Goal: Check status: Check status

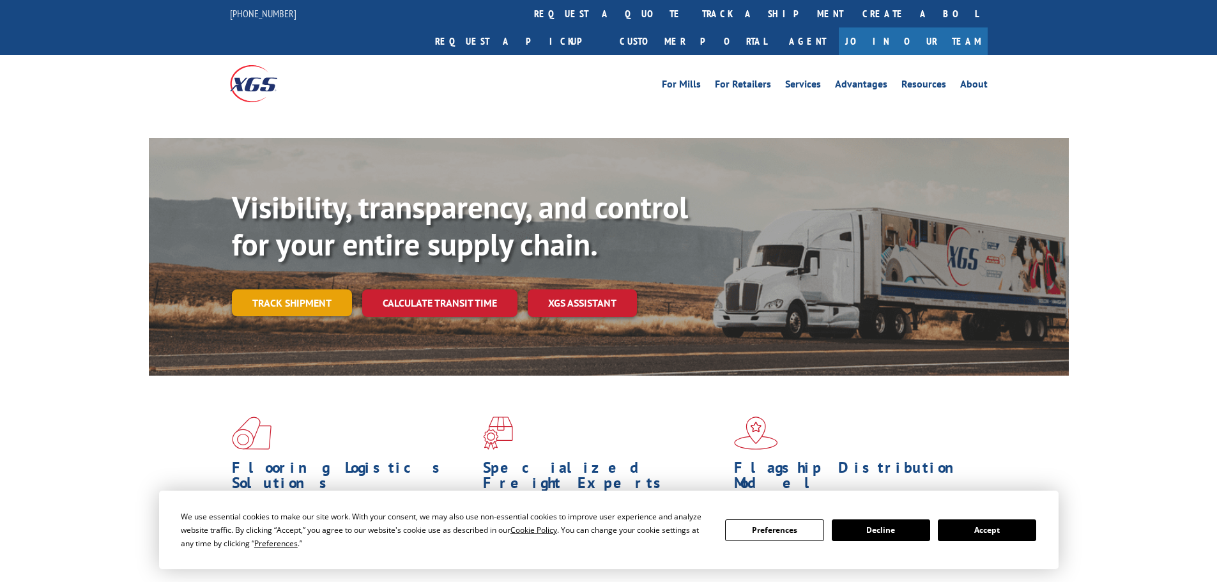
click at [310, 289] on link "Track shipment" at bounding box center [292, 302] width 120 height 27
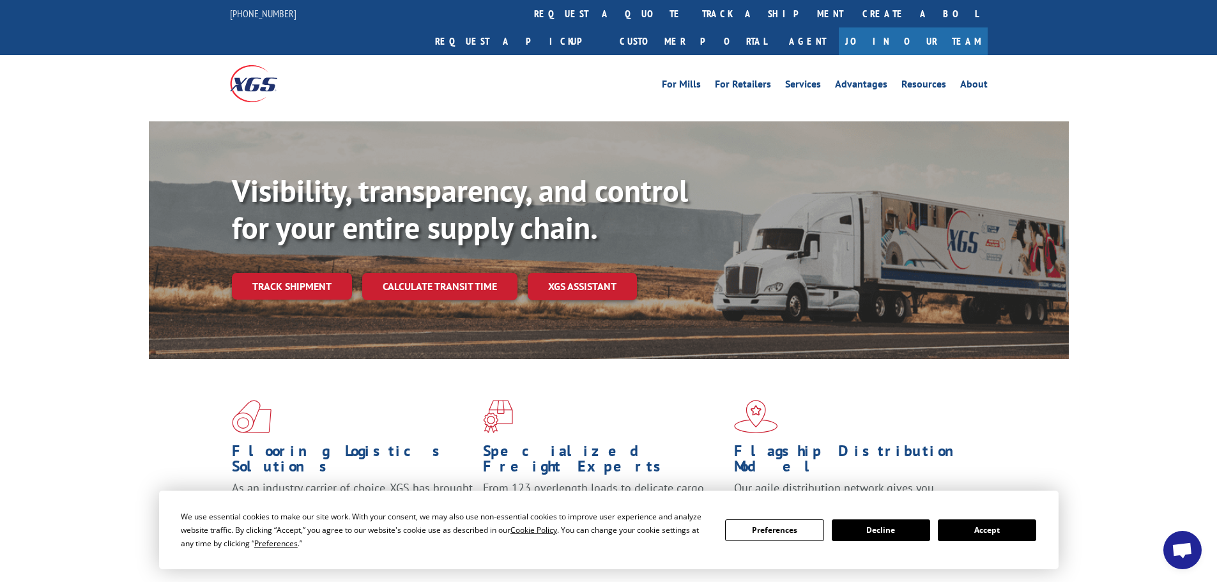
click at [1008, 528] on button "Accept" at bounding box center [987, 530] width 98 height 22
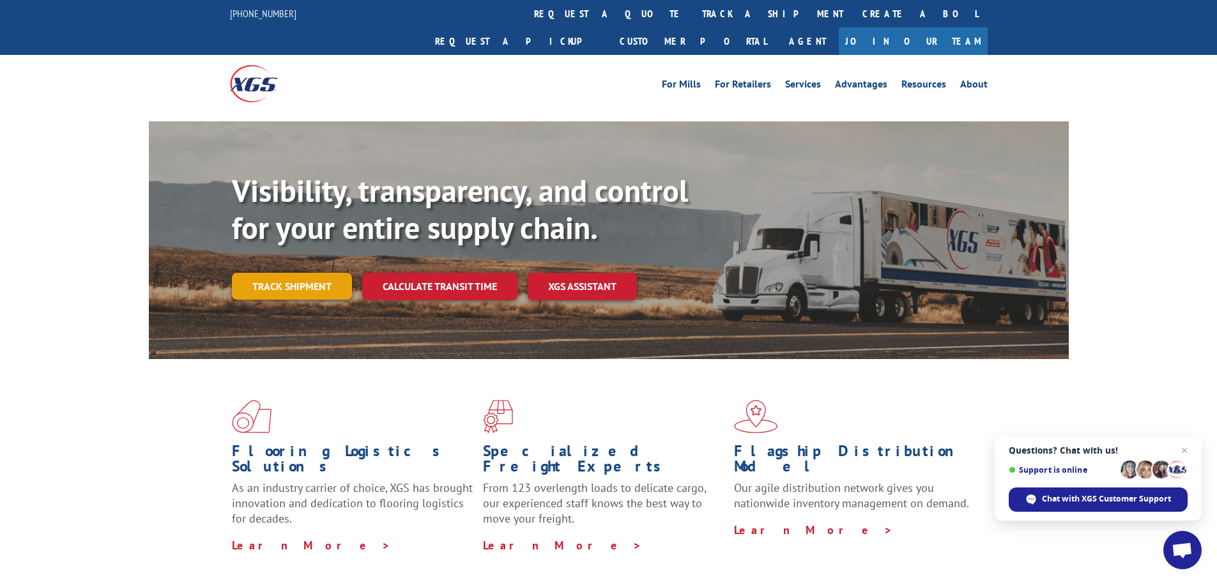
click at [319, 273] on link "Track shipment" at bounding box center [292, 286] width 120 height 27
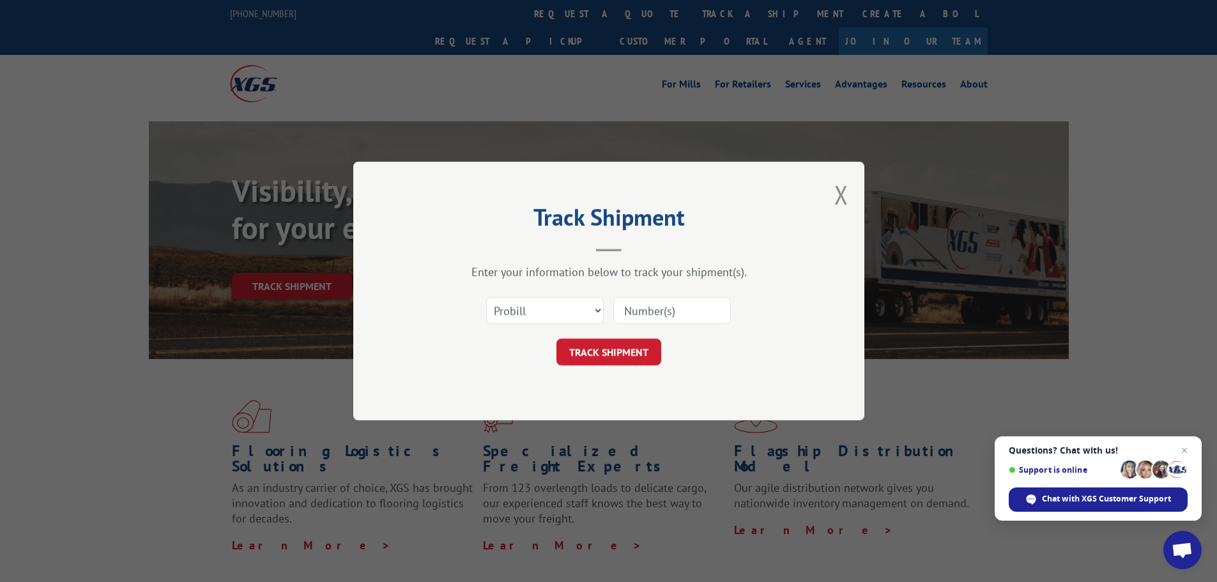
click at [695, 309] on input at bounding box center [672, 310] width 118 height 27
paste input "16331219"
type input "16331219"
click at [614, 353] on button "TRACK SHIPMENT" at bounding box center [608, 352] width 105 height 27
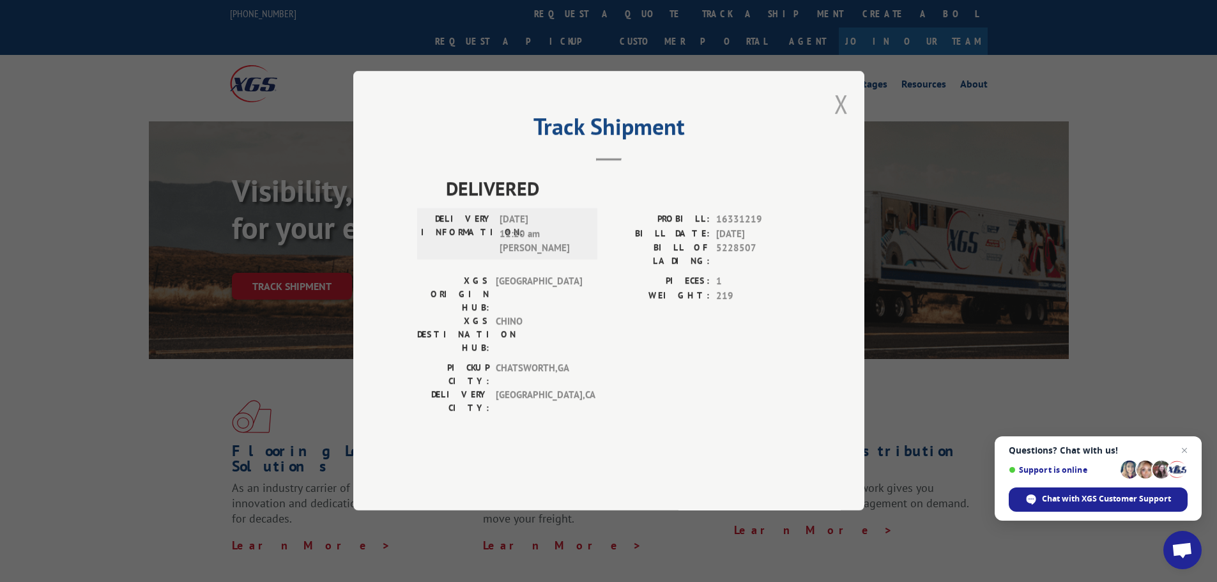
click at [841, 121] on button "Close modal" at bounding box center [841, 104] width 14 height 34
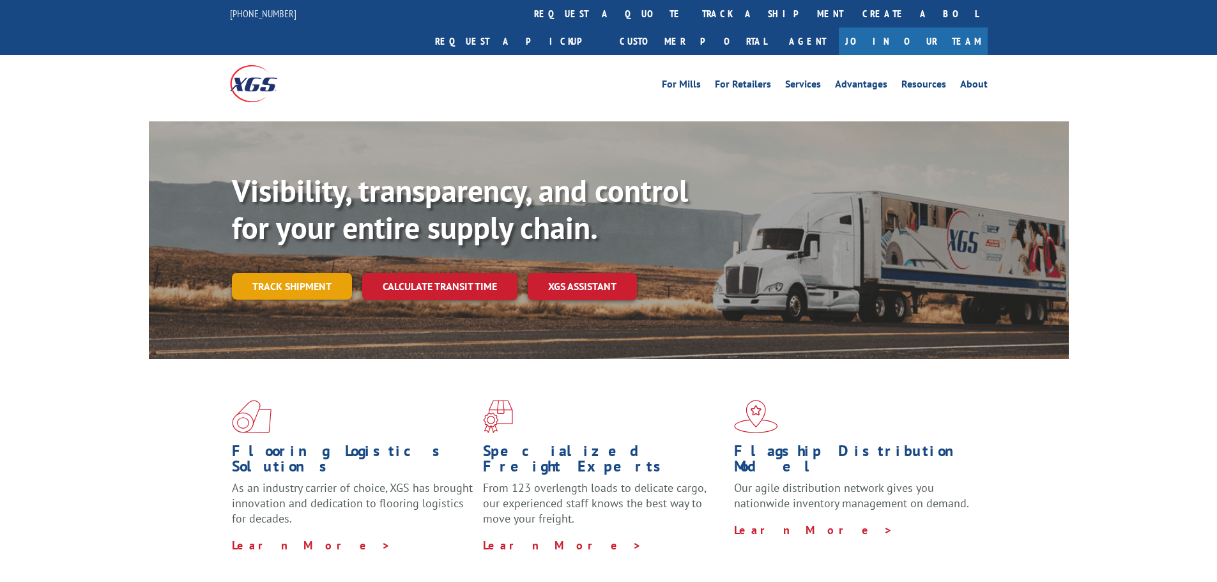
click at [285, 273] on link "Track shipment" at bounding box center [292, 286] width 120 height 27
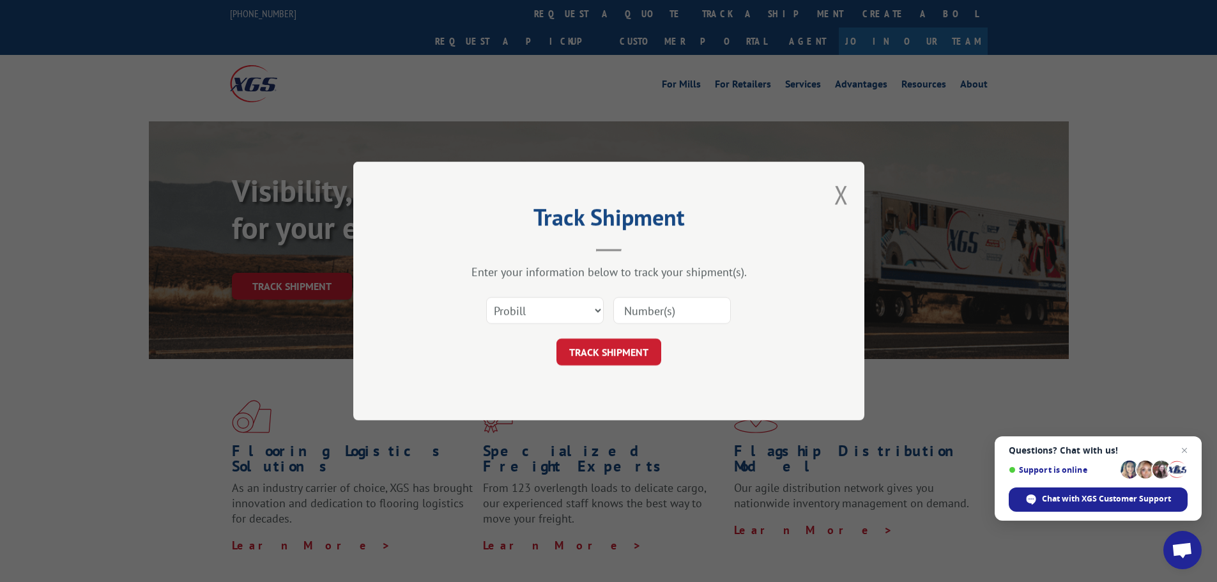
click at [703, 318] on input at bounding box center [672, 310] width 118 height 27
paste input "16755220"
type input "16755220"
click at [636, 351] on button "TRACK SHIPMENT" at bounding box center [608, 352] width 105 height 27
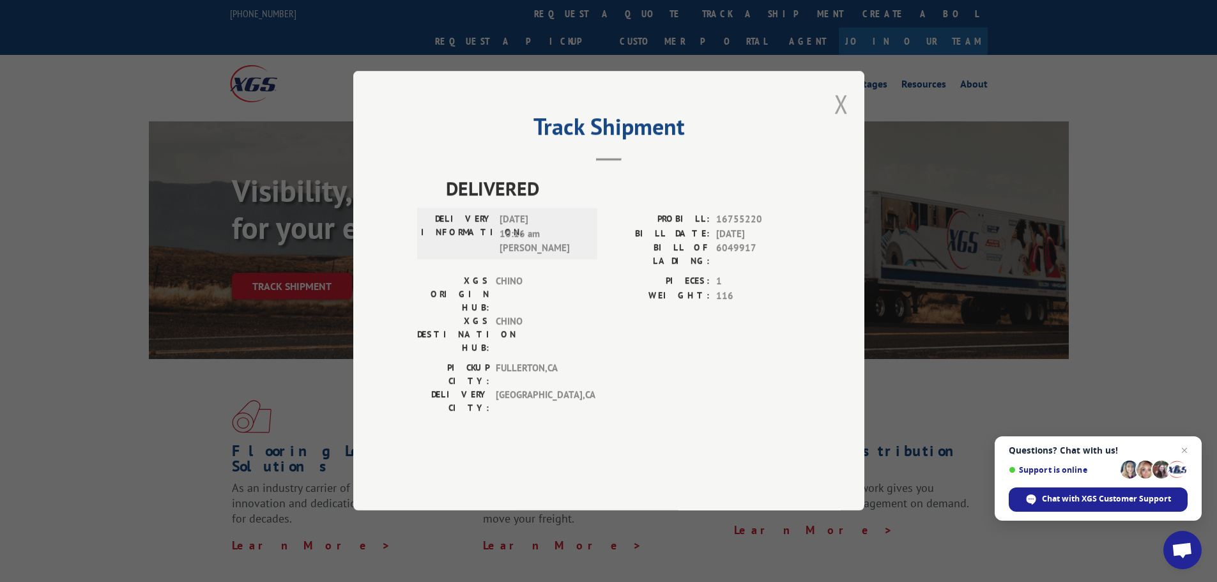
click at [841, 121] on button "Close modal" at bounding box center [841, 104] width 14 height 34
